Goal: Transaction & Acquisition: Purchase product/service

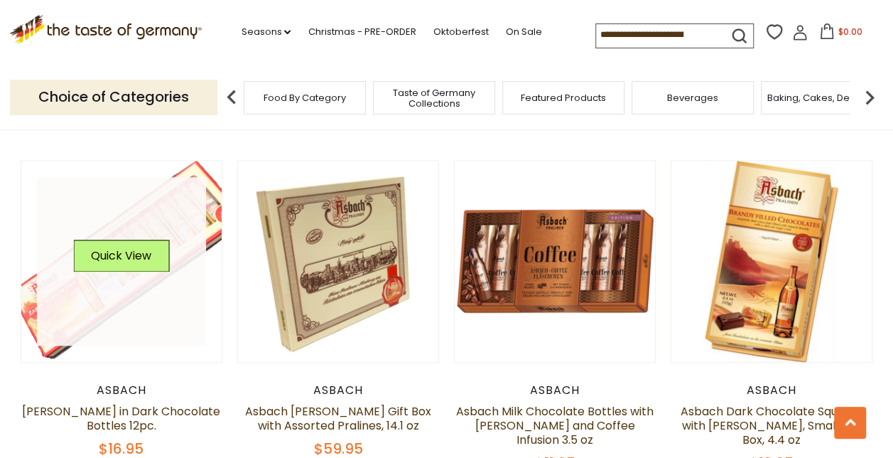
scroll to position [782, 0]
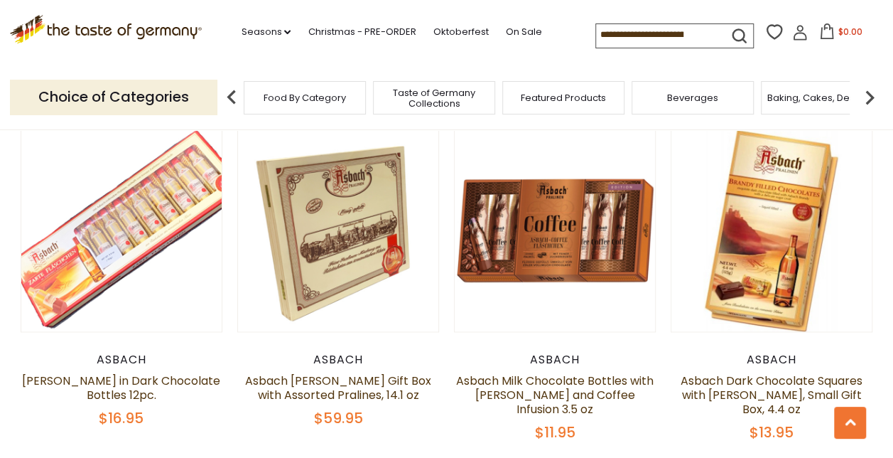
scroll to position [854, 0]
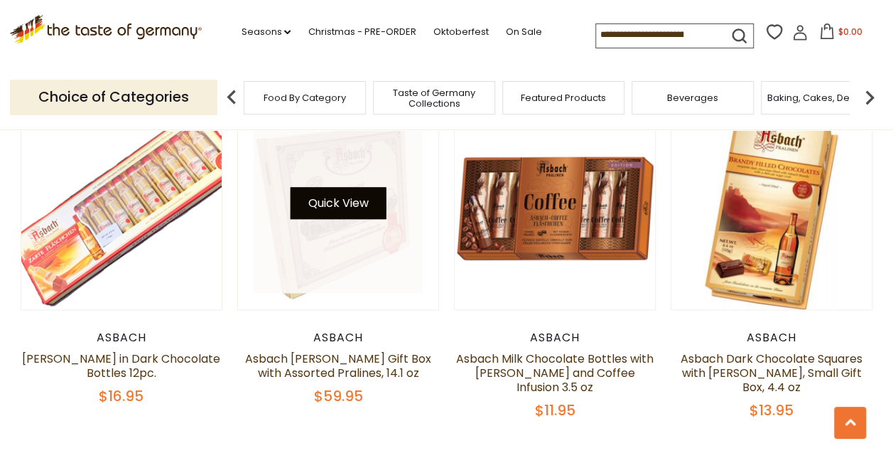
click at [323, 200] on button "Quick View" at bounding box center [338, 203] width 96 height 32
click at [341, 195] on button "Quick View" at bounding box center [338, 203] width 96 height 32
click at [331, 193] on button "Quick View" at bounding box center [338, 203] width 96 height 32
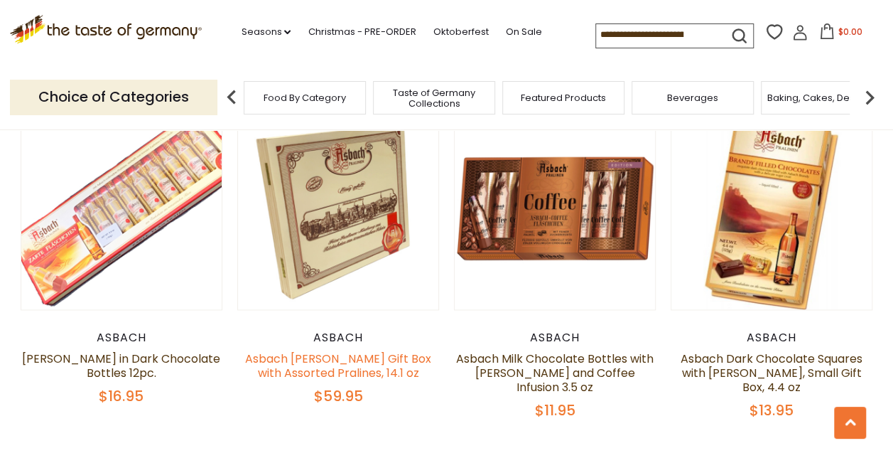
click at [338, 356] on link "Asbach [PERSON_NAME] Gift Box with Assorted Pralines, 14.1 oz" at bounding box center [338, 365] width 186 height 31
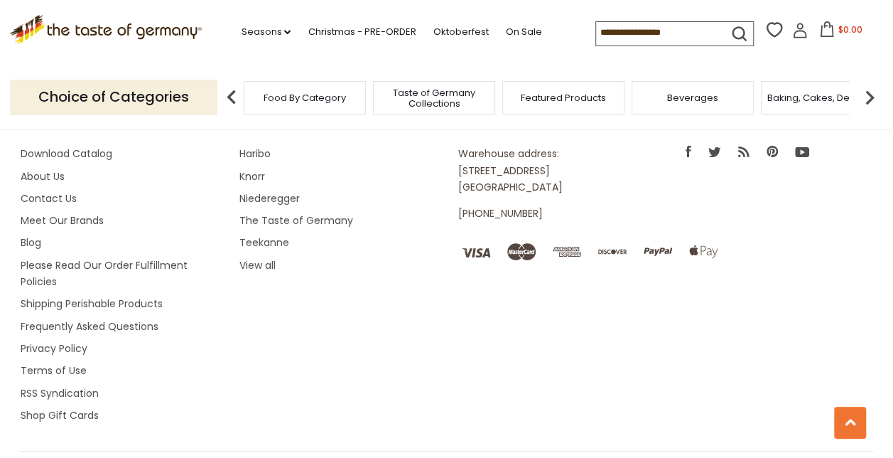
scroll to position [854, 0]
